Goal: Information Seeking & Learning: Learn about a topic

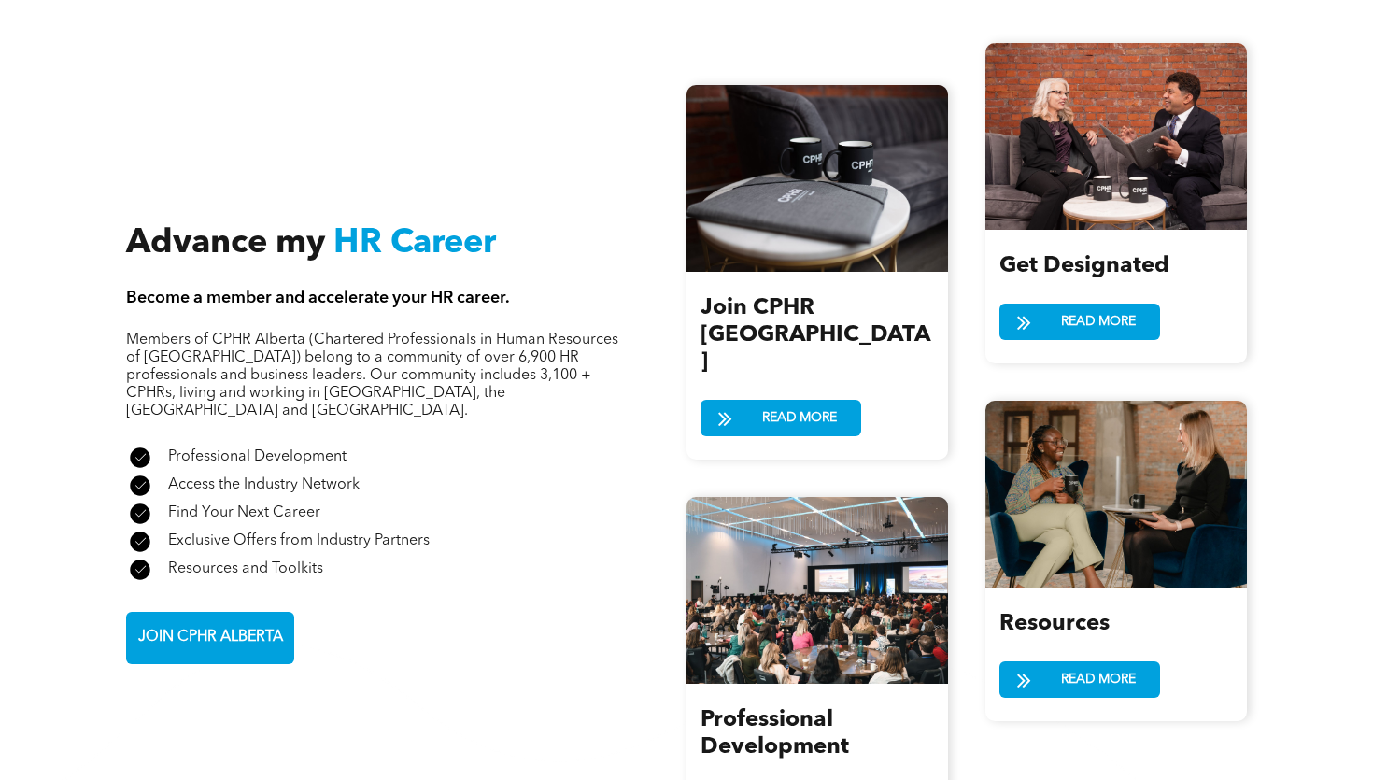
scroll to position [2015, 0]
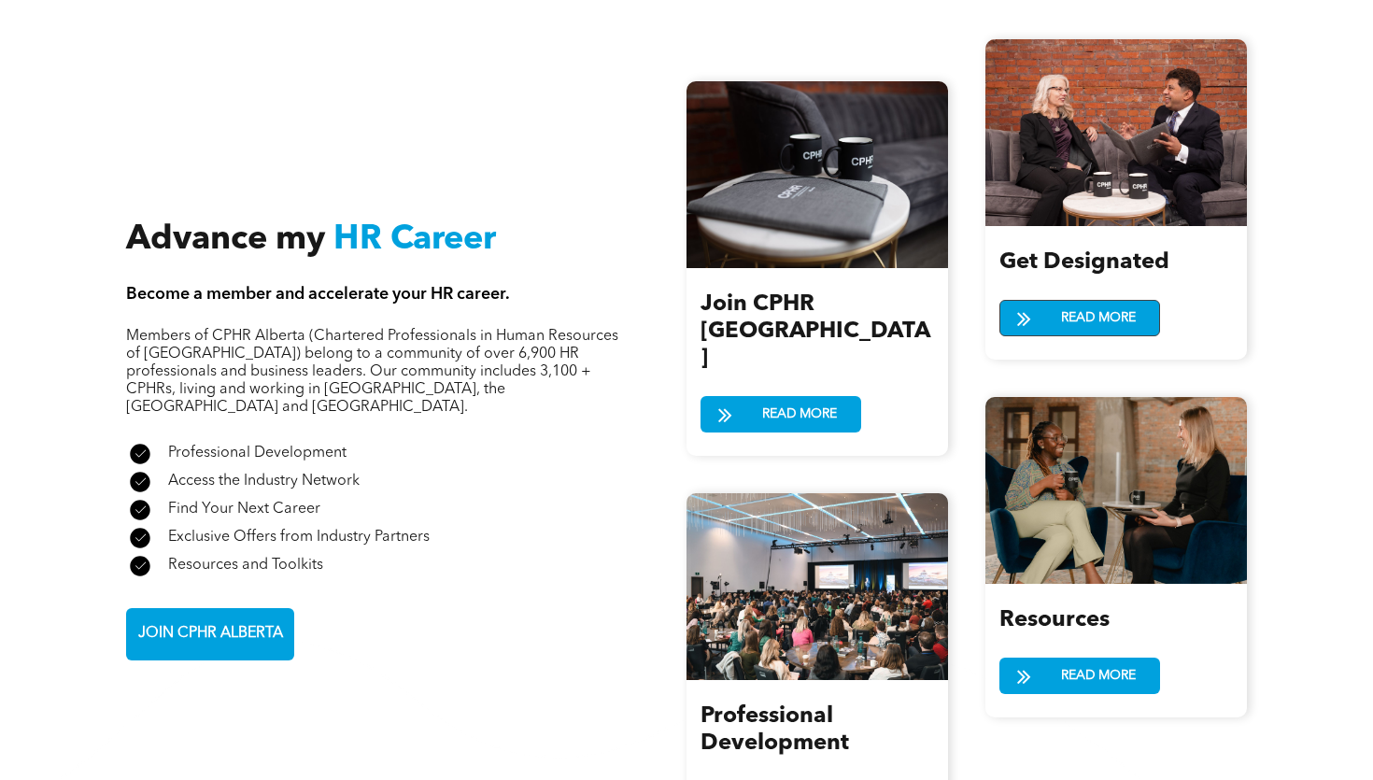
click at [1106, 301] on span "READ MORE" at bounding box center [1099, 318] width 88 height 35
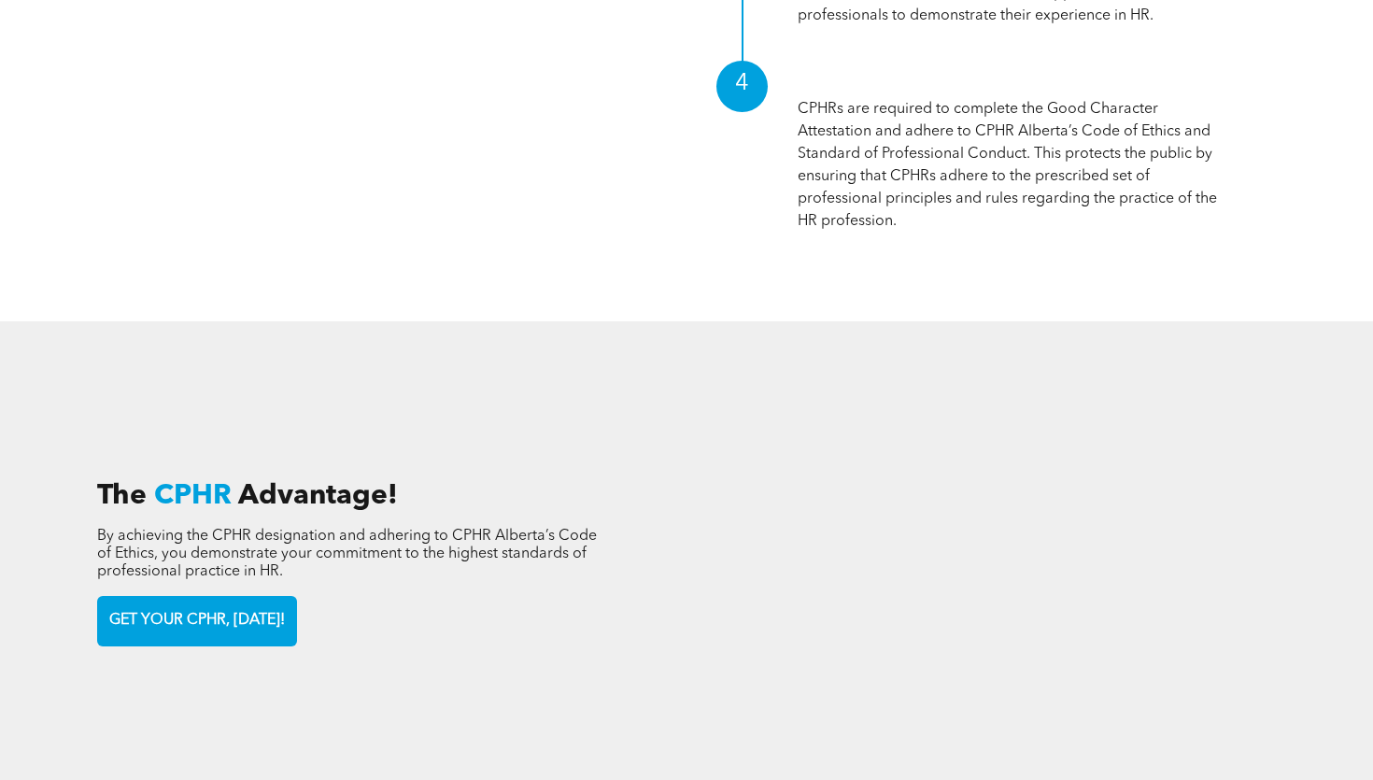
scroll to position [2410, 0]
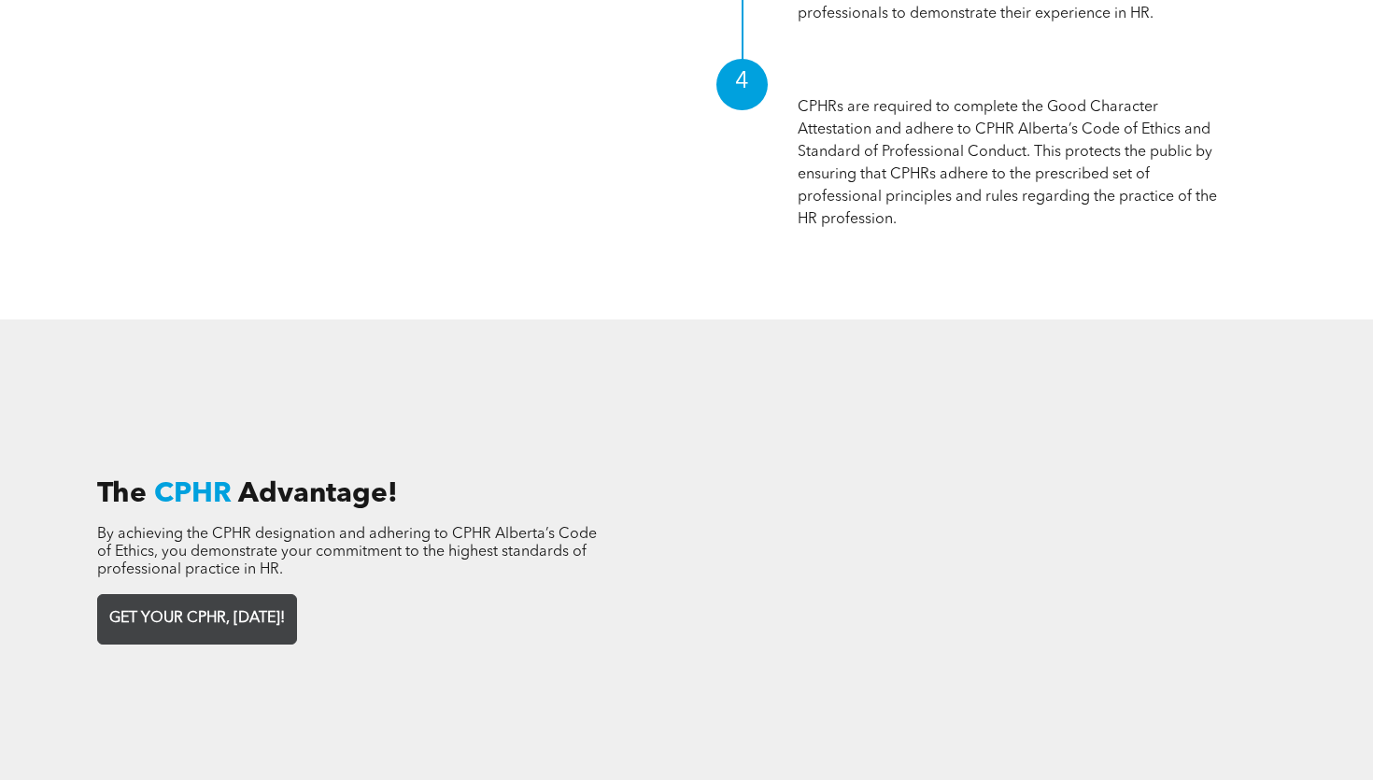
click at [243, 601] on span "GET YOUR CPHR, [DATE]!" at bounding box center [197, 619] width 189 height 36
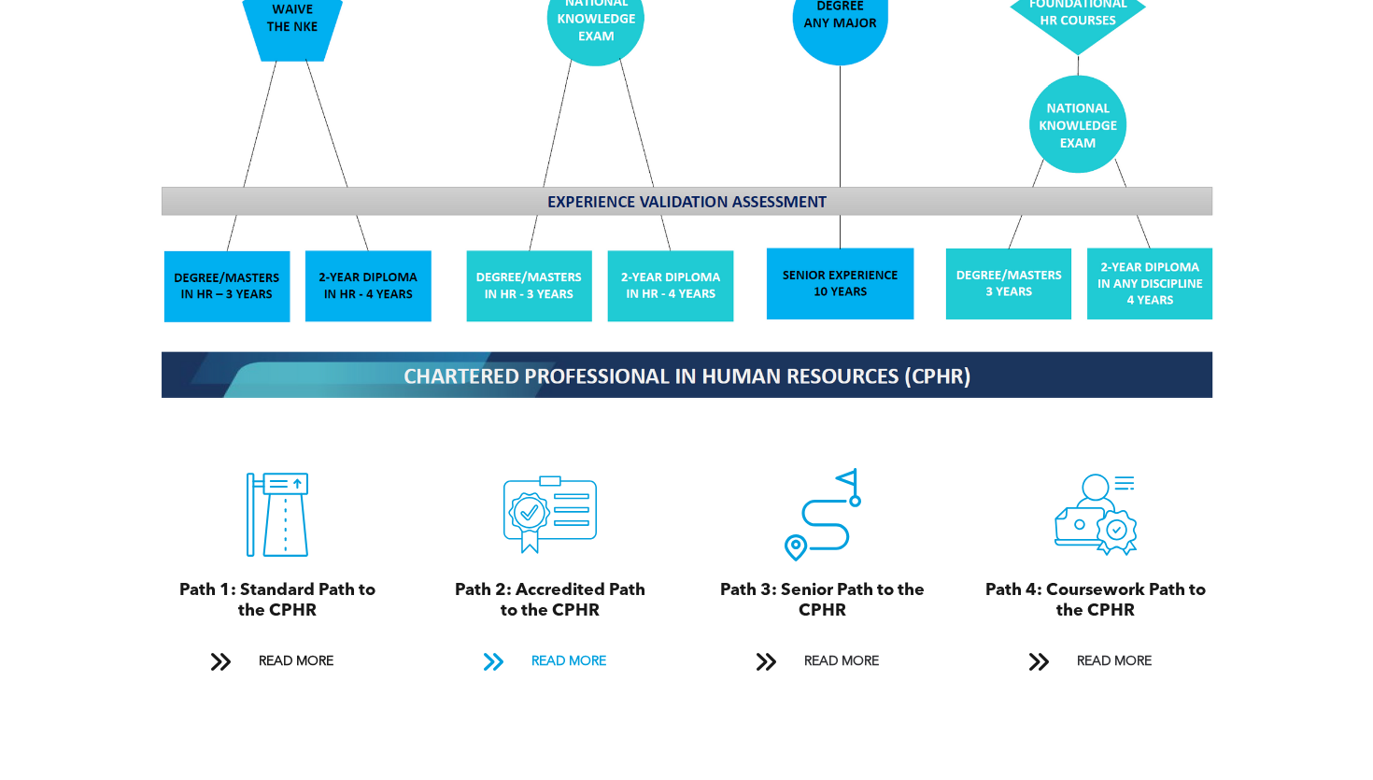
scroll to position [1785, 0]
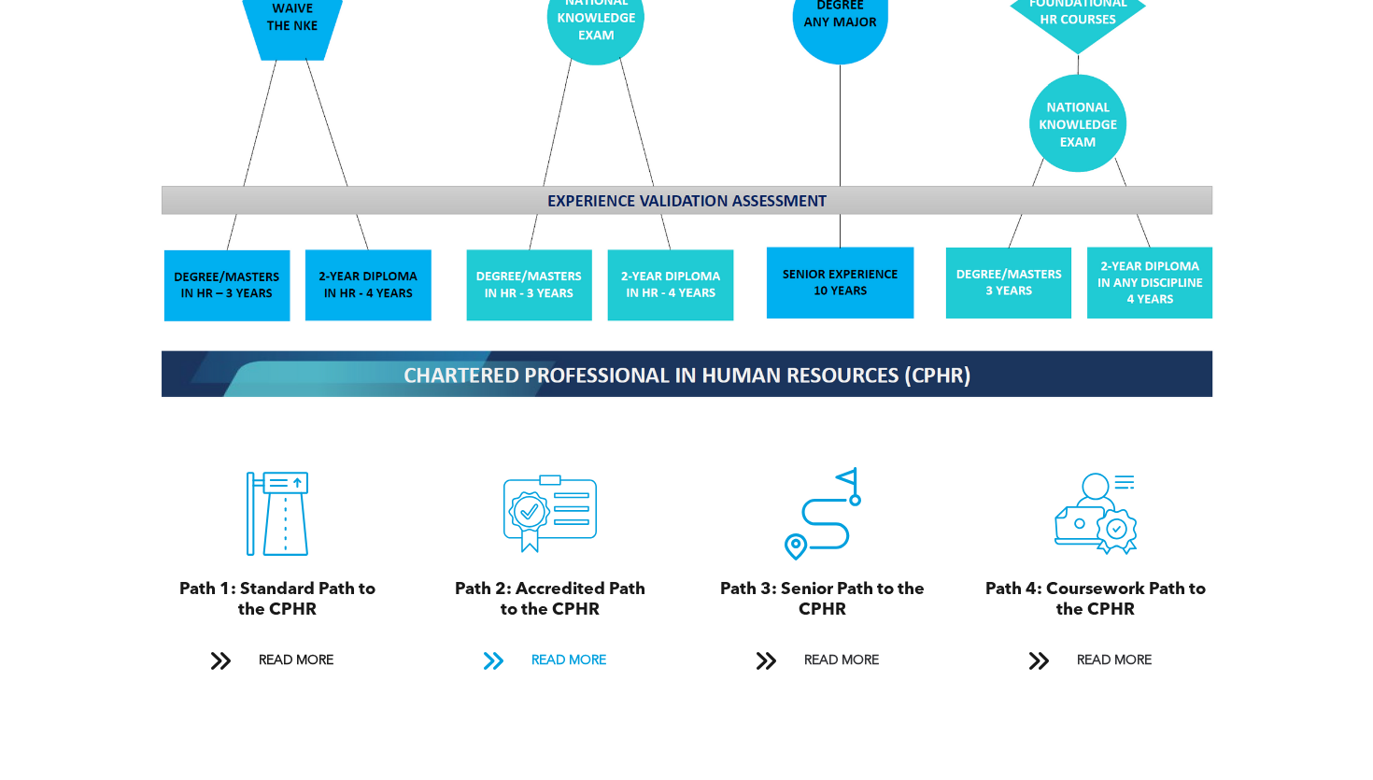
click at [578, 644] on span "READ MORE" at bounding box center [569, 661] width 88 height 35
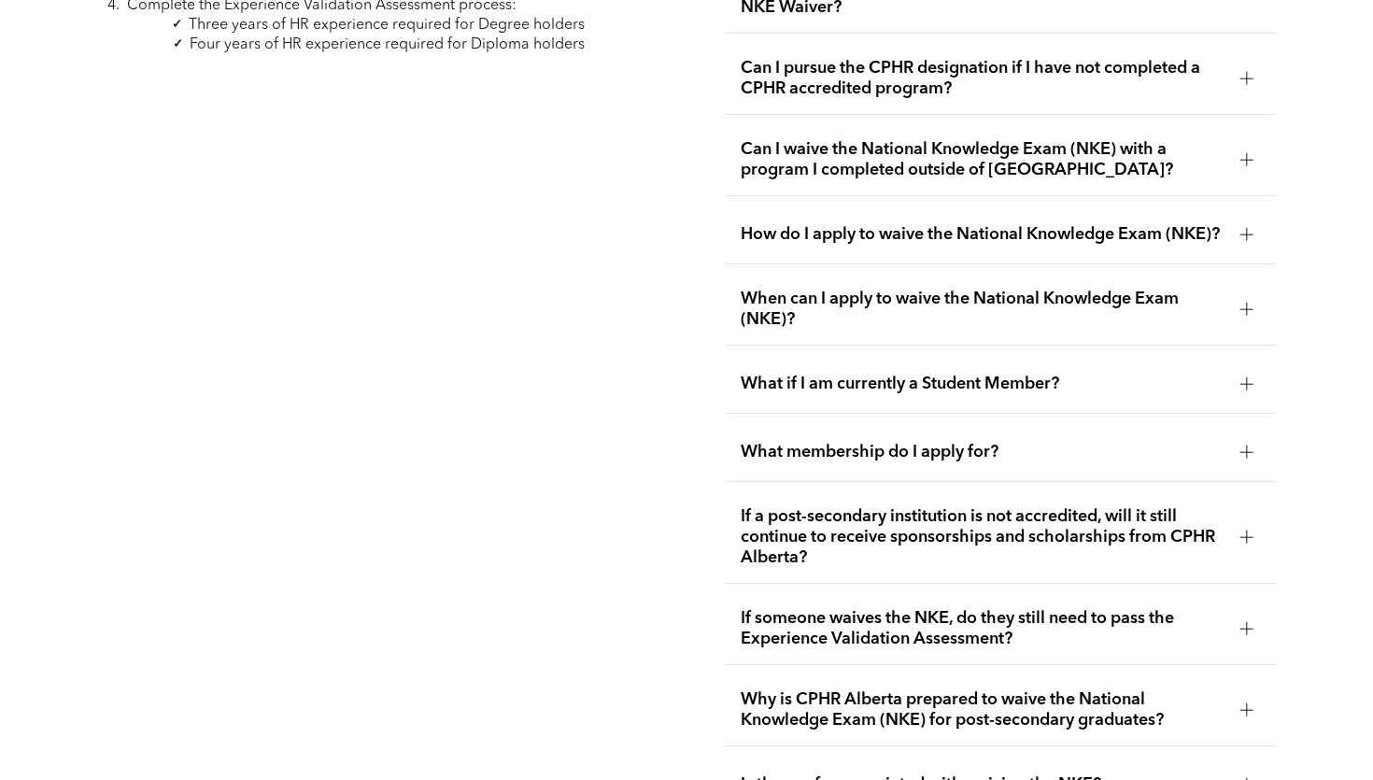
scroll to position [3229, 0]
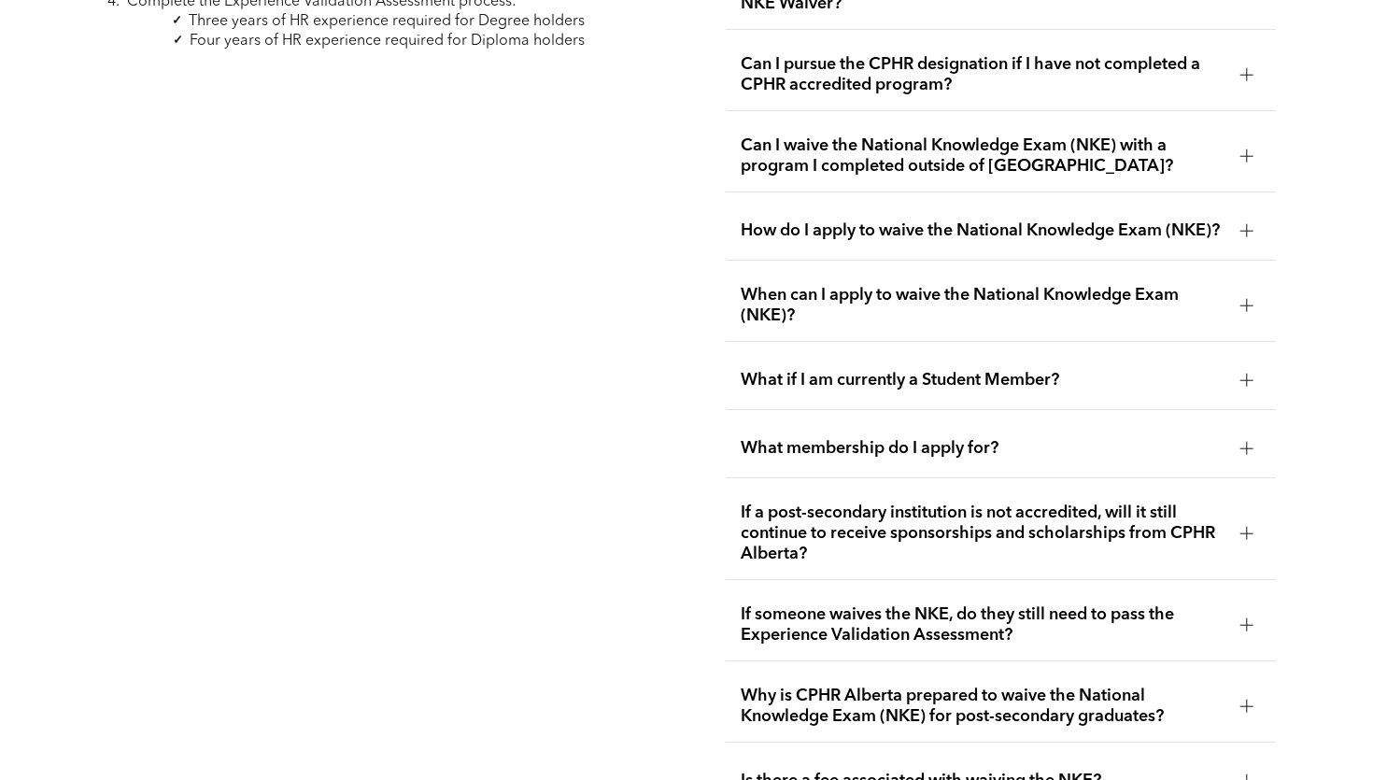
click at [777, 592] on div "If someone waives the NKE, do they still need to pass the Experience Validation…" at bounding box center [1001, 626] width 550 height 72
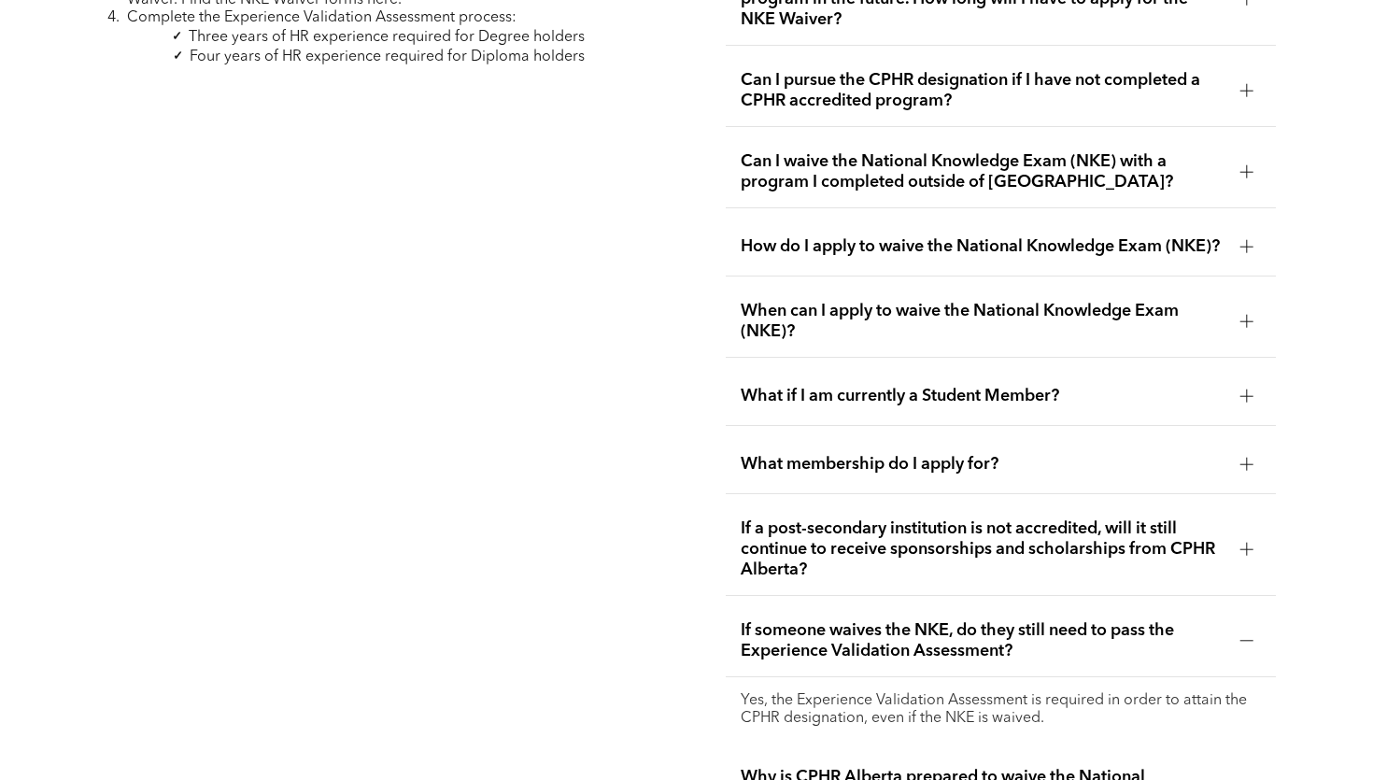
scroll to position [3214, 0]
click at [815, 453] on span "What membership do I apply for?" at bounding box center [983, 463] width 485 height 21
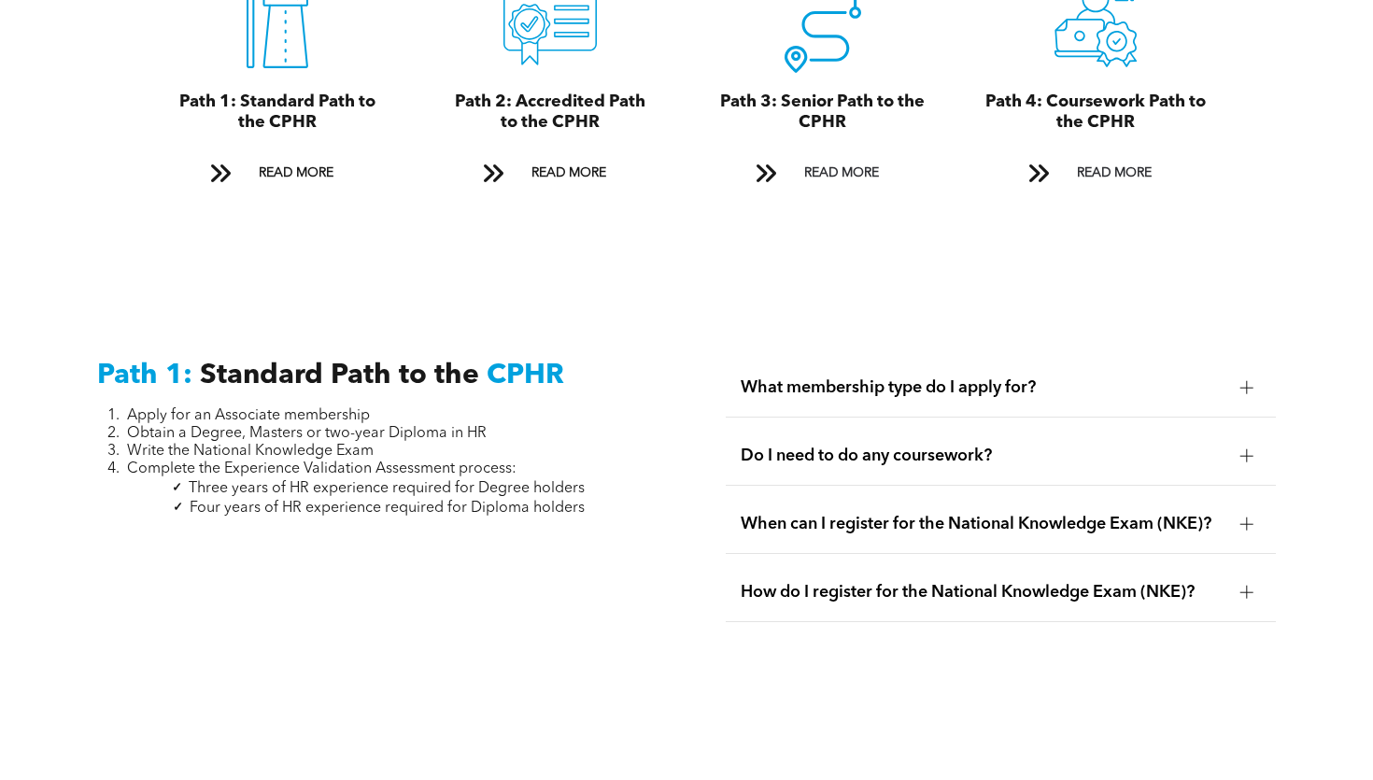
scroll to position [2260, 0]
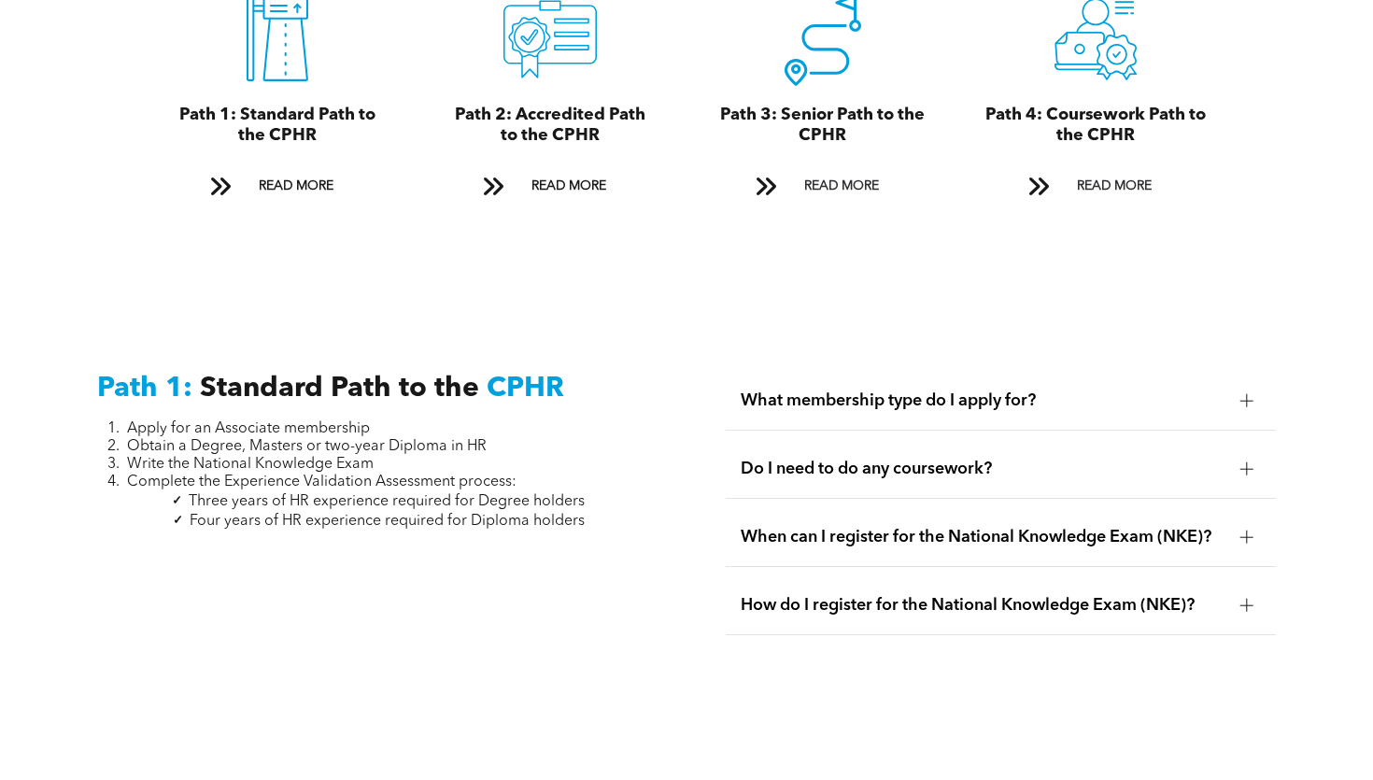
click at [943, 391] on span "What membership type do I apply for?" at bounding box center [983, 401] width 485 height 21
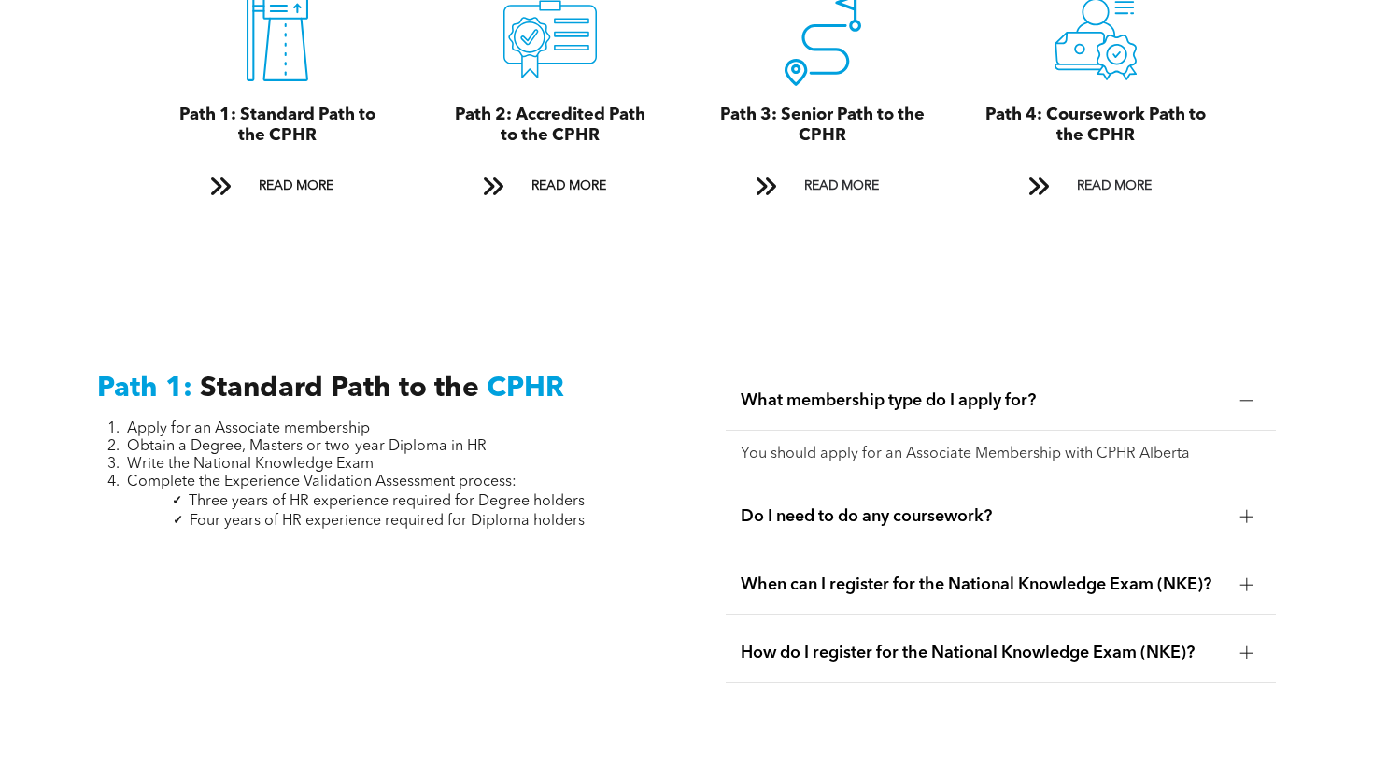
click at [943, 391] on span "What membership type do I apply for?" at bounding box center [983, 401] width 485 height 21
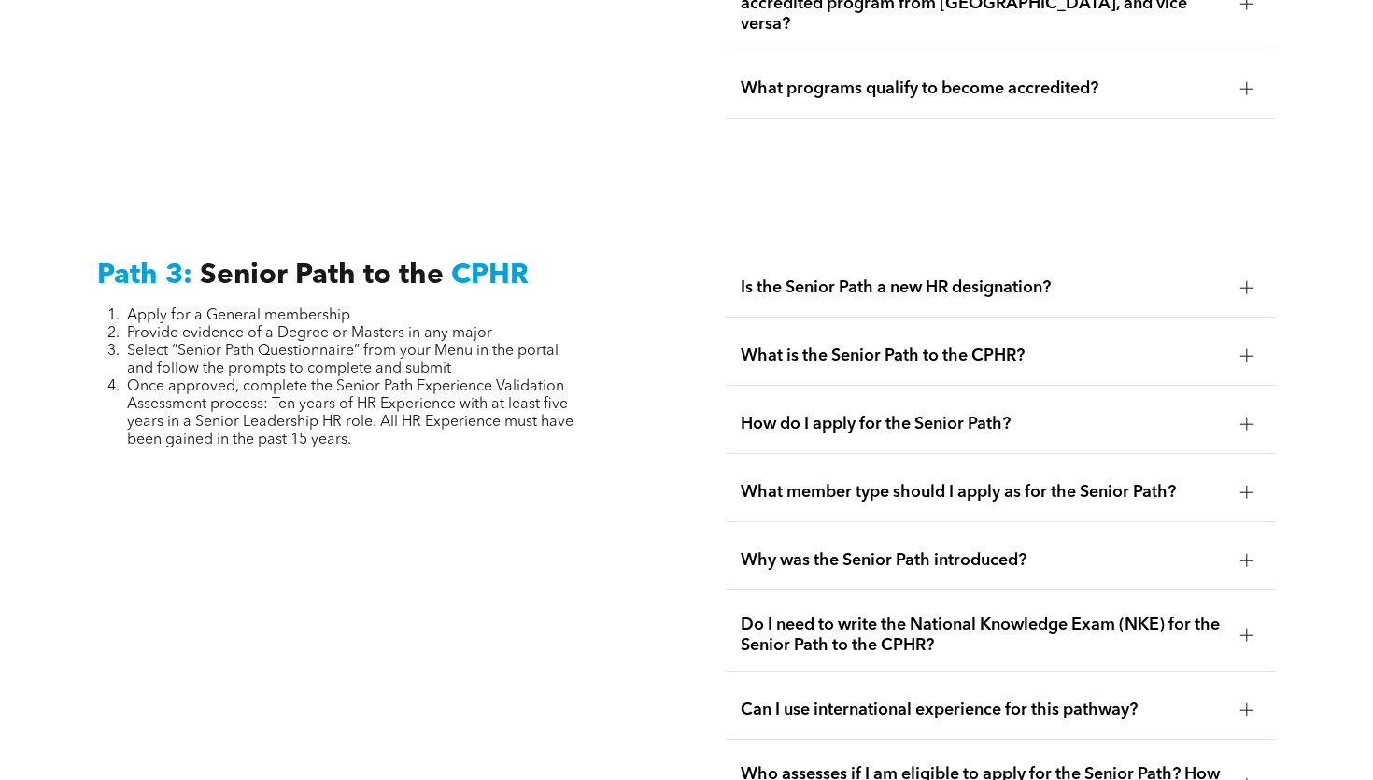
scroll to position [4632, 0]
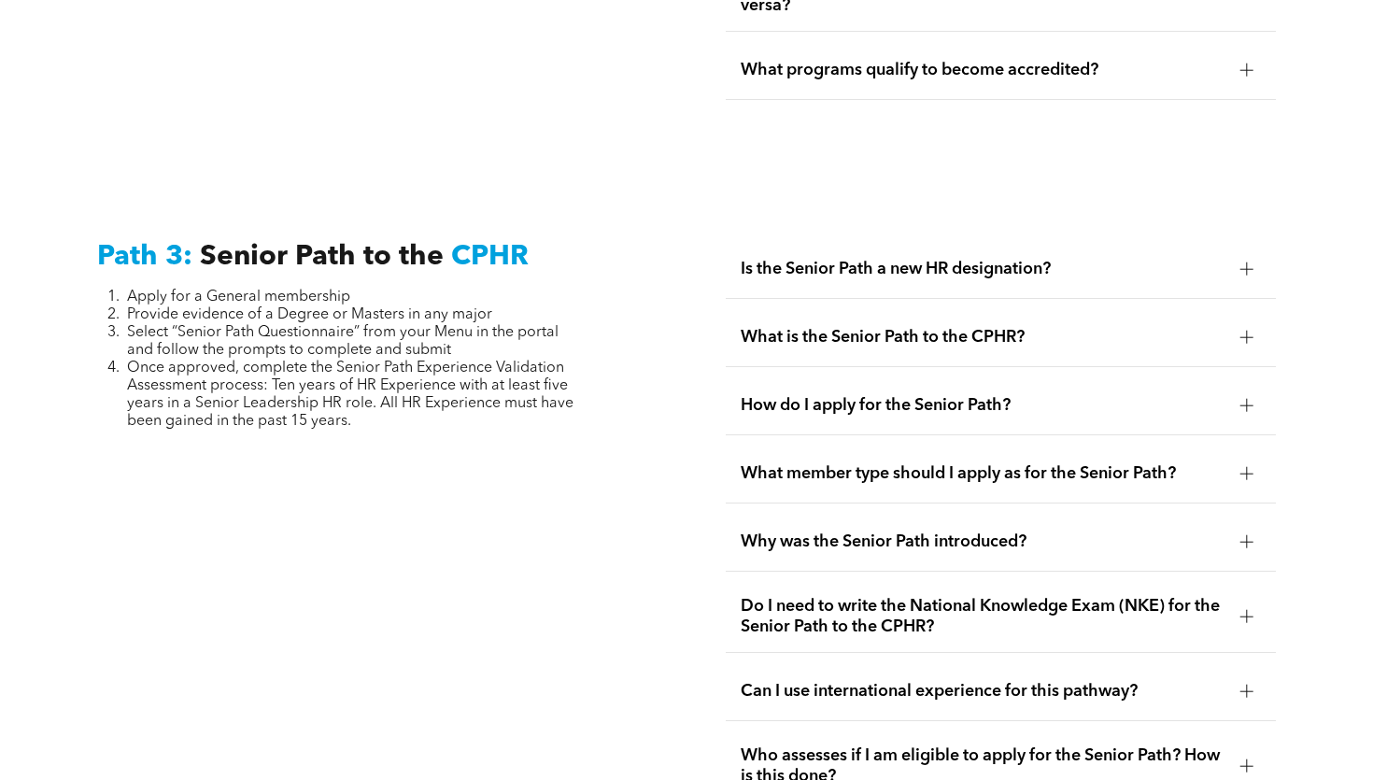
click at [947, 259] on span "Is the Senior Path a new HR designation?" at bounding box center [983, 269] width 485 height 21
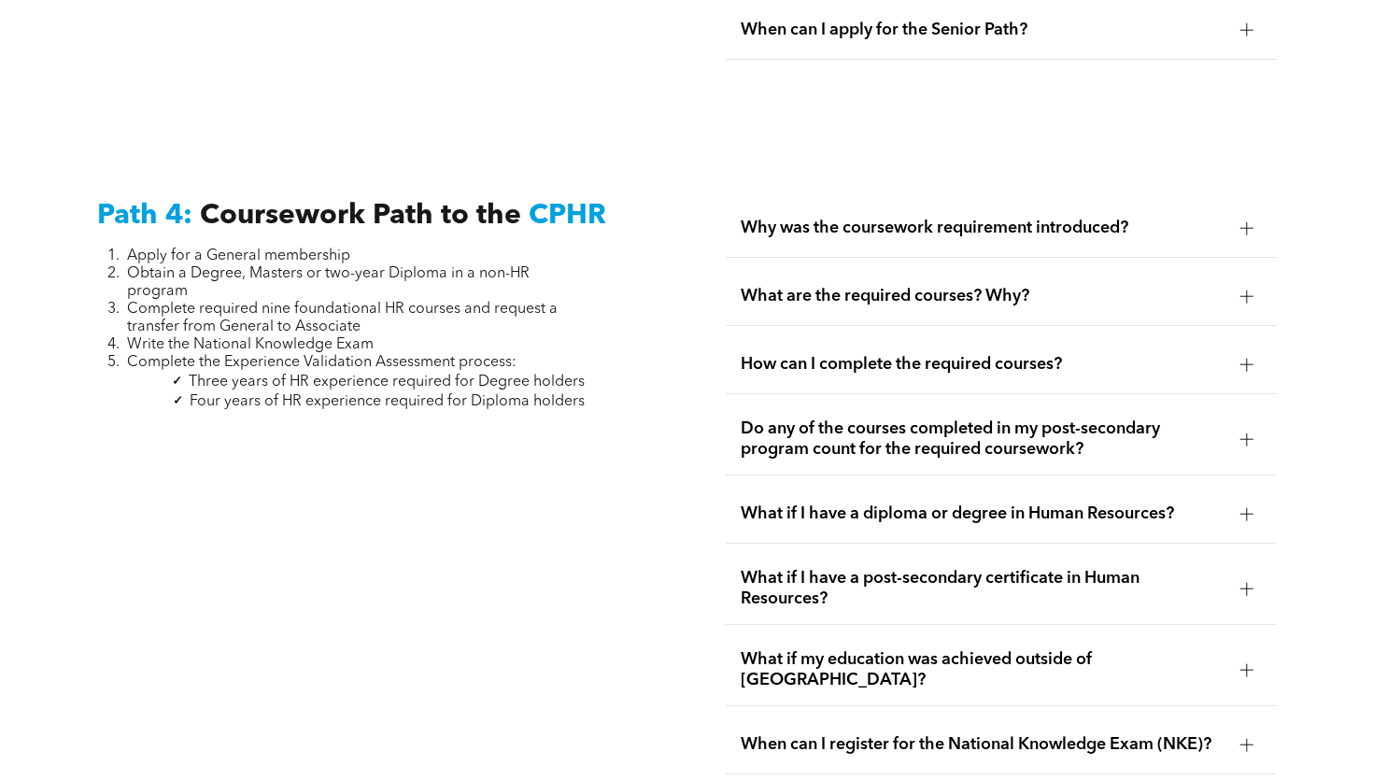
scroll to position [5587, 0]
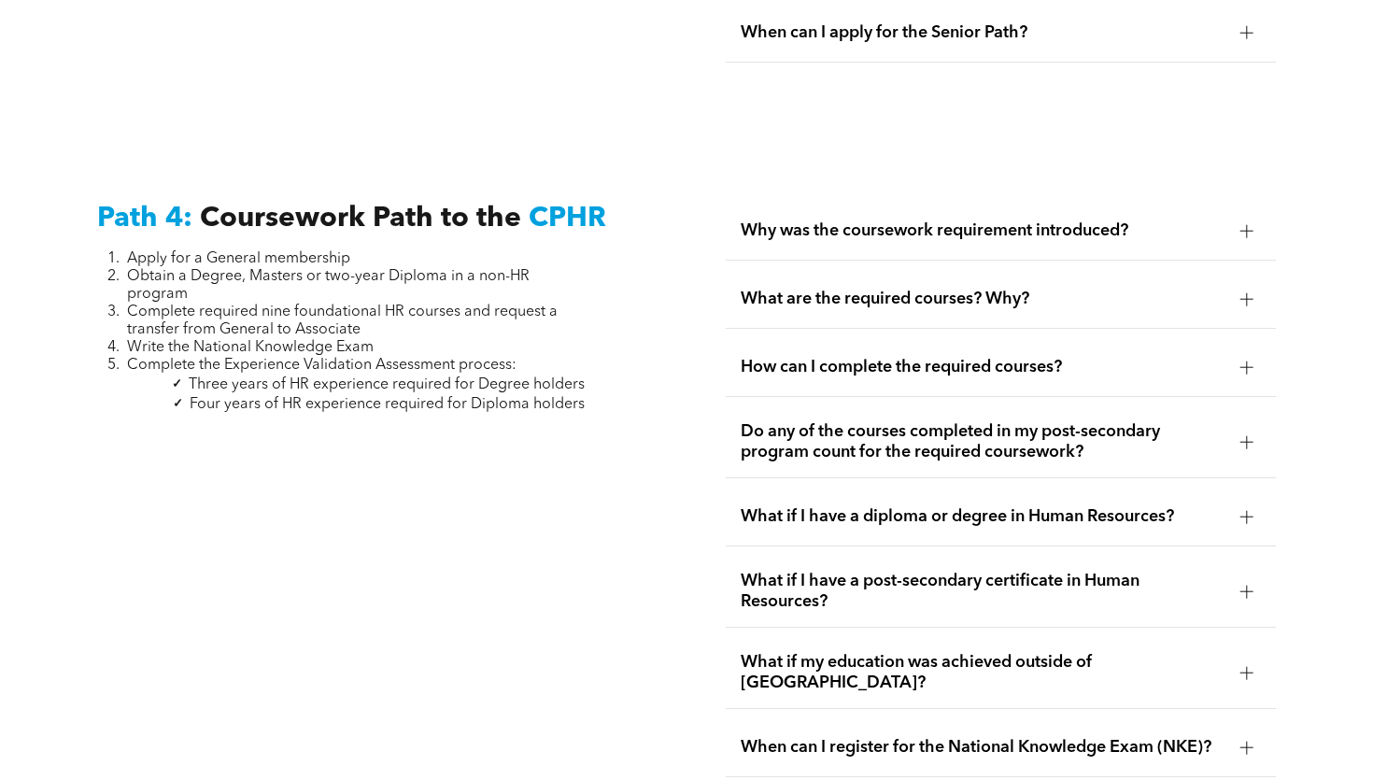
click at [924, 220] on span "Why was the coursework requirement introduced?" at bounding box center [983, 230] width 485 height 21
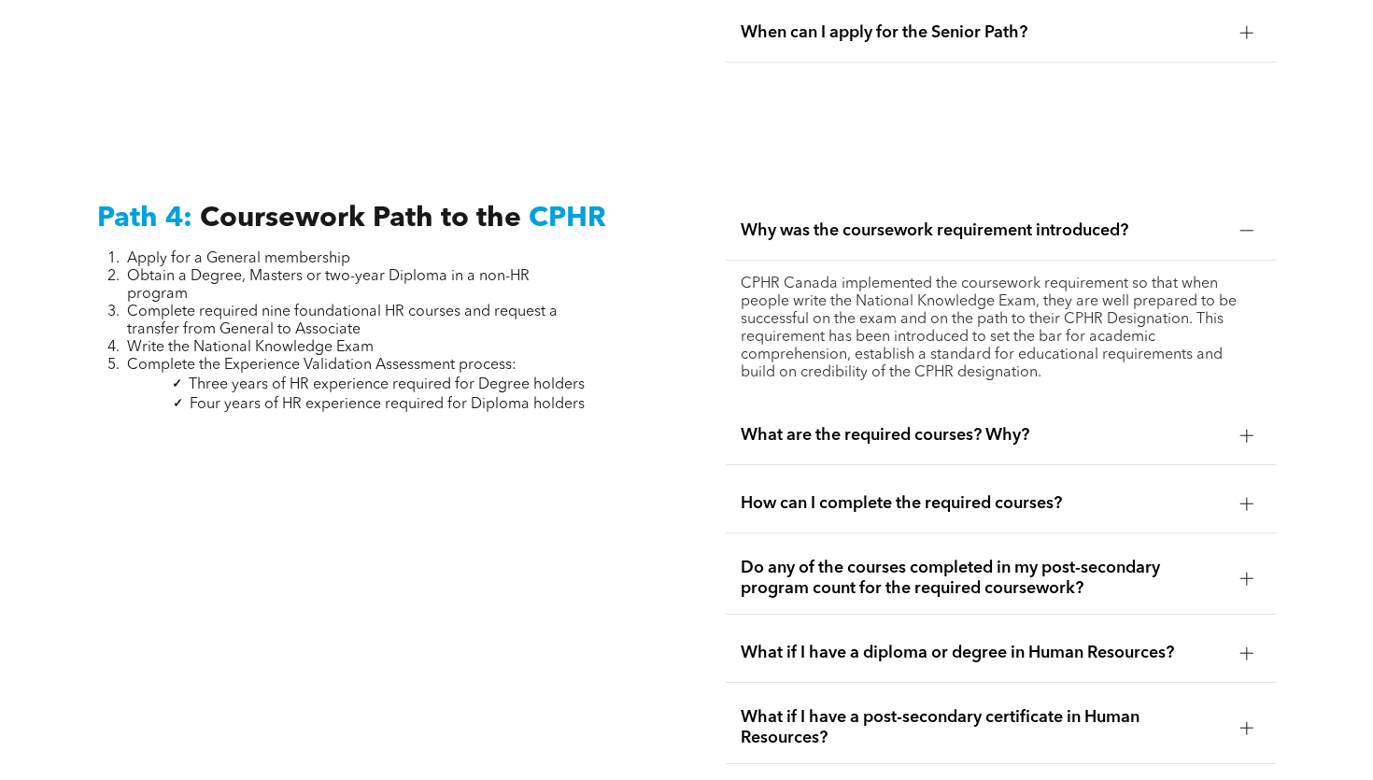
scroll to position [5645, 0]
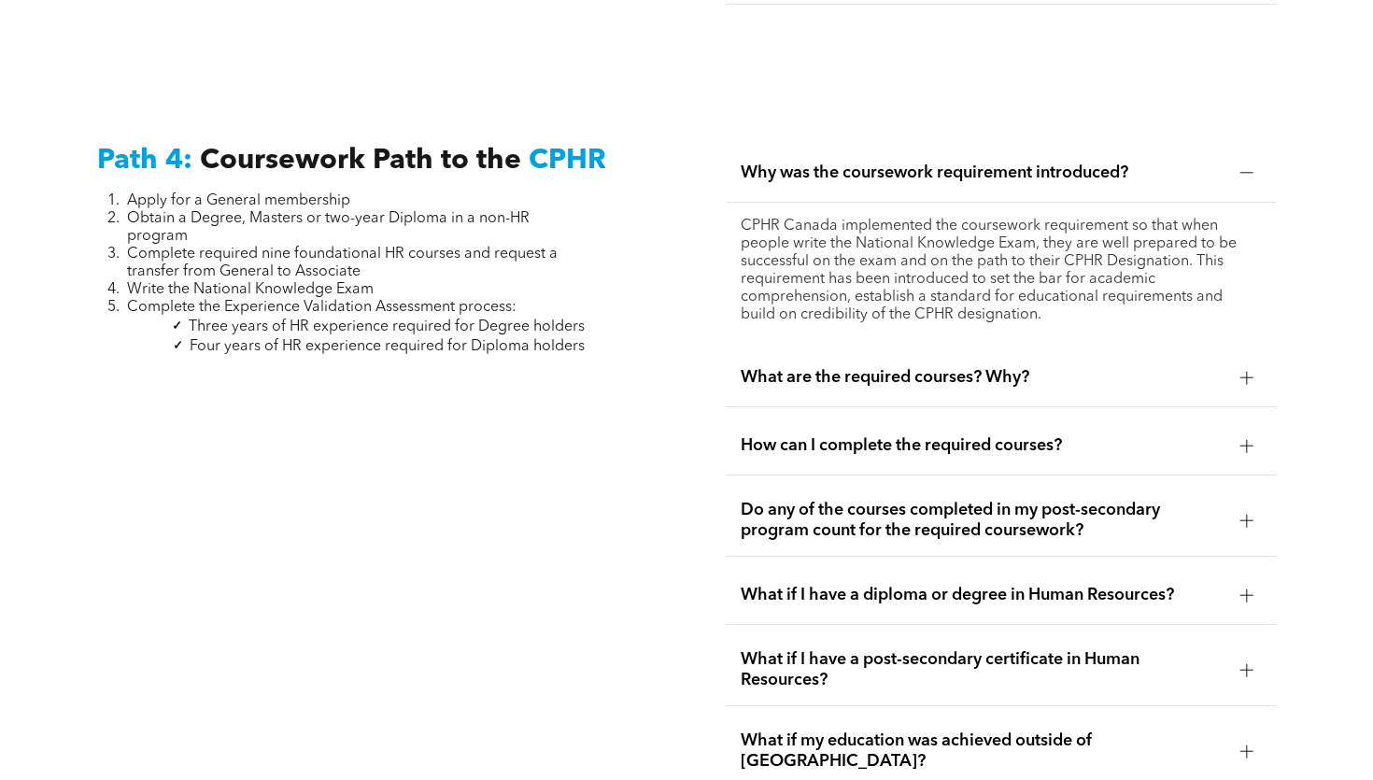
click at [917, 435] on span "How can I complete the required courses?" at bounding box center [983, 445] width 485 height 21
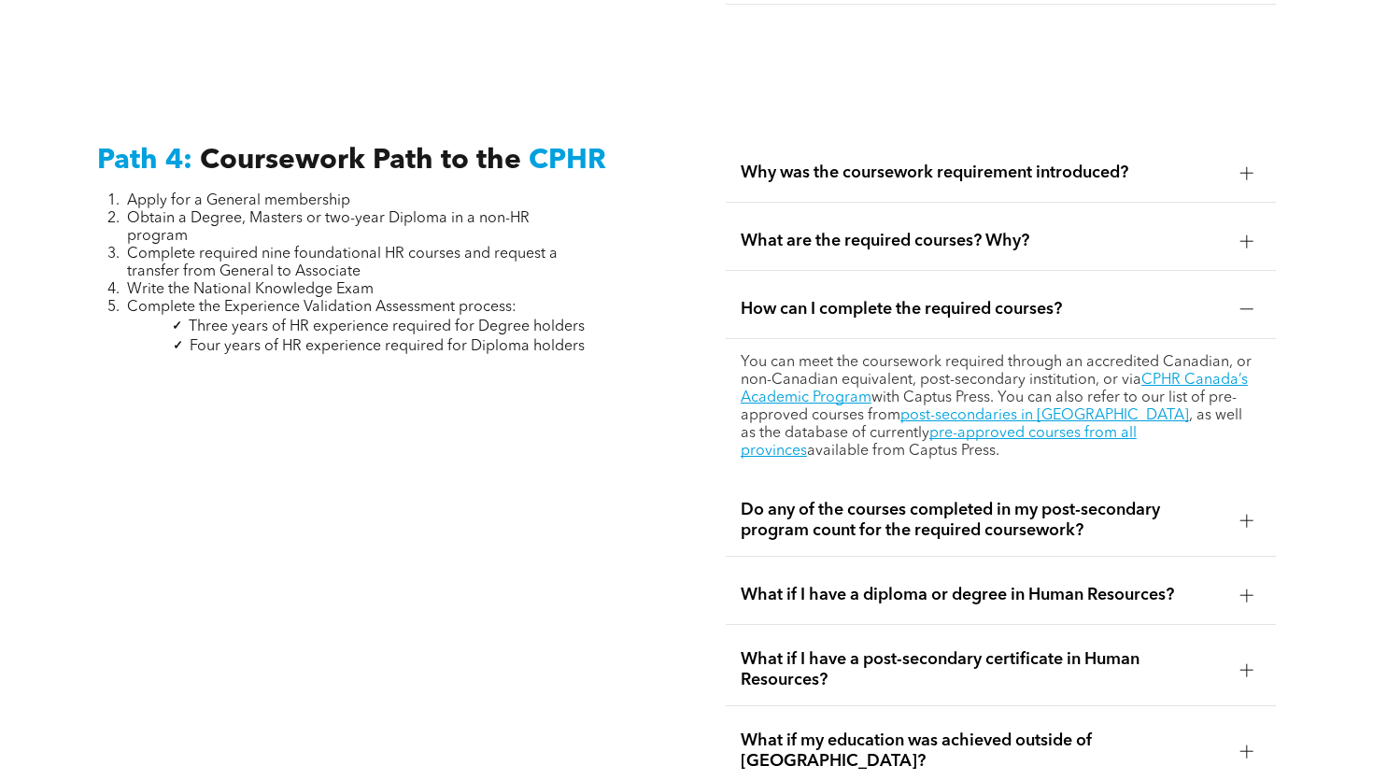
click at [1060, 500] on span "Do any of the courses completed in my post-secondary program count for the requ…" at bounding box center [983, 520] width 485 height 41
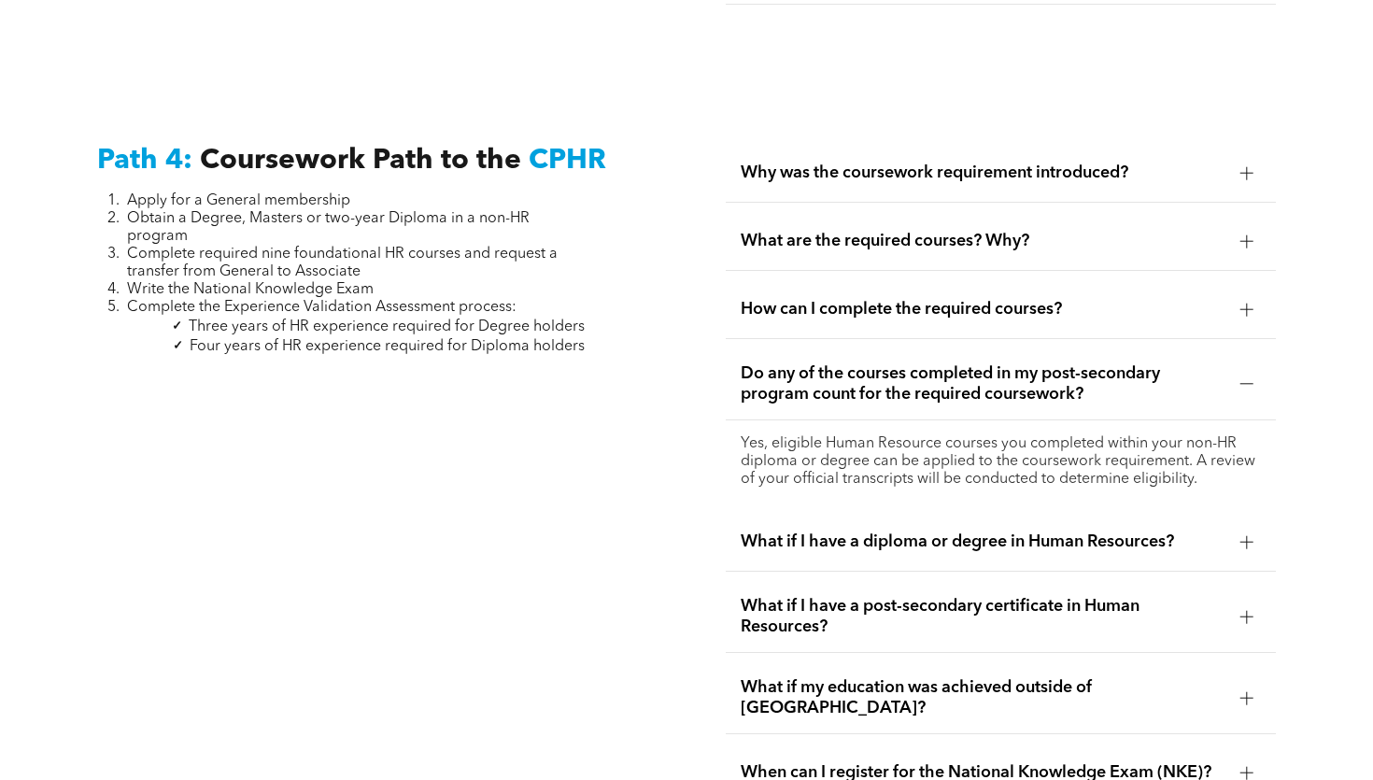
click at [1049, 532] on span "What if I have a diploma or degree in Human Resources?" at bounding box center [983, 542] width 485 height 21
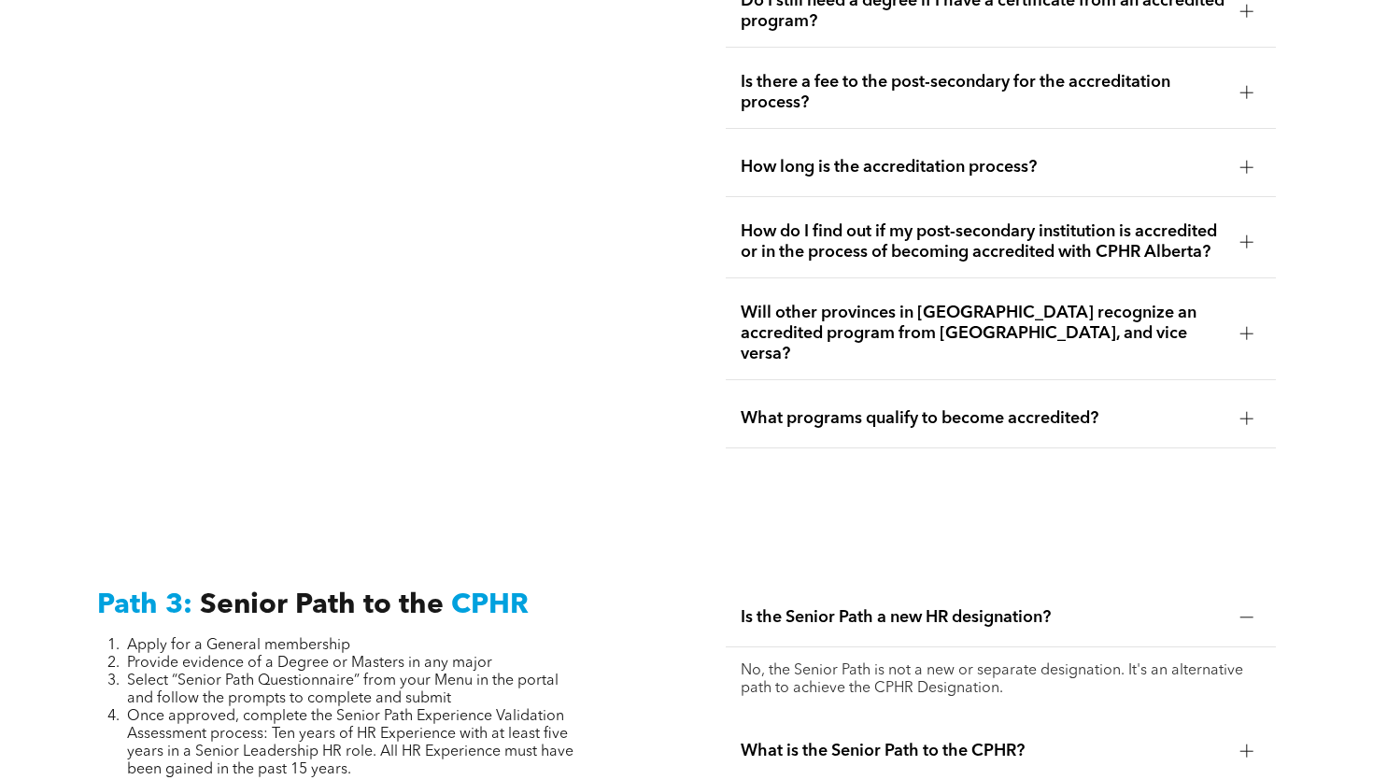
scroll to position [4287, 0]
